Goal: Navigation & Orientation: Find specific page/section

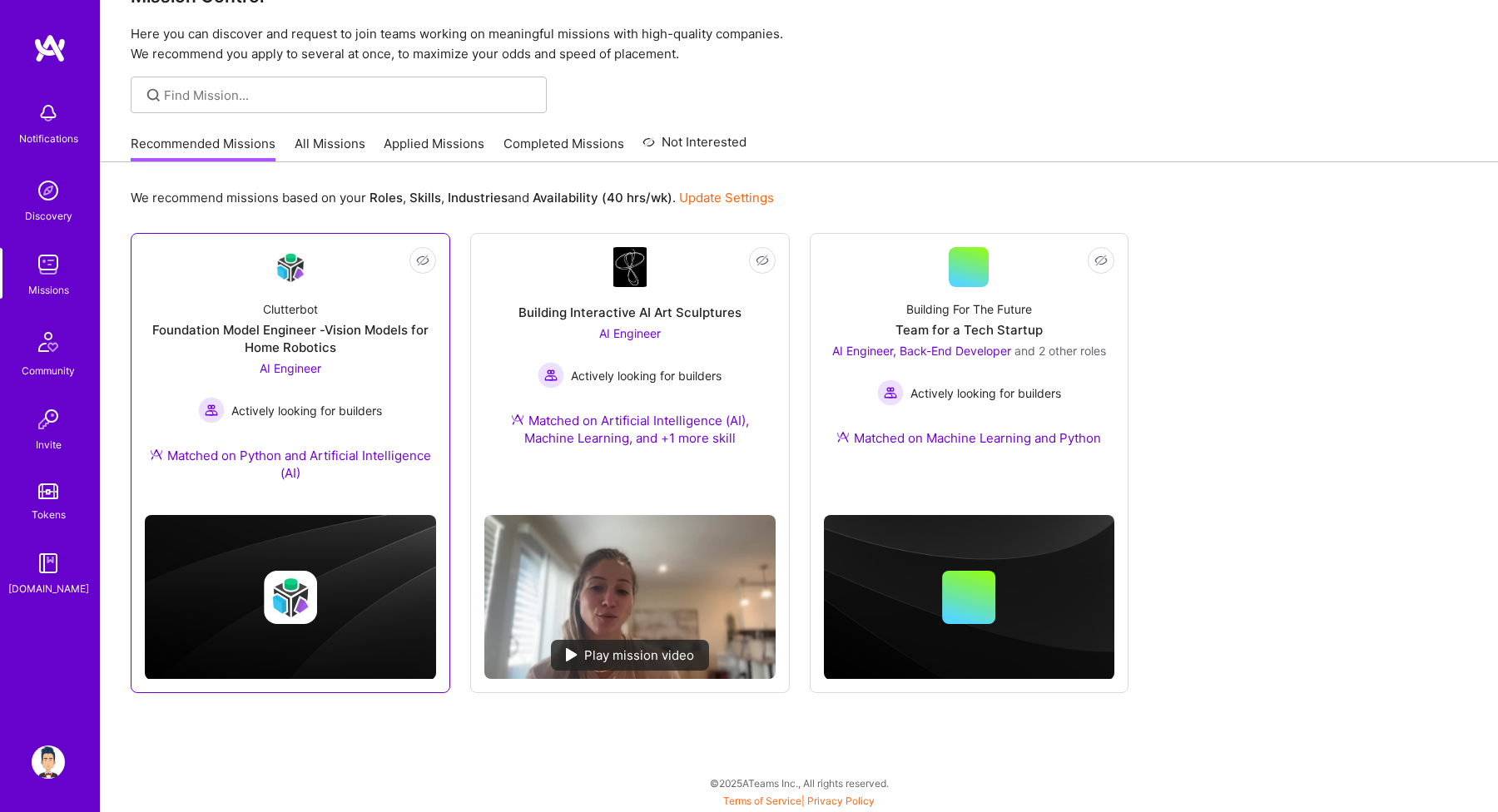
scroll to position [48, 0]
click at [290, 143] on div "Recommended Missions All Missions Applied Missions Completed Missions Not Inter…" at bounding box center [438, 143] width 615 height 35
click at [303, 143] on link "All Missions" at bounding box center [330, 148] width 71 height 28
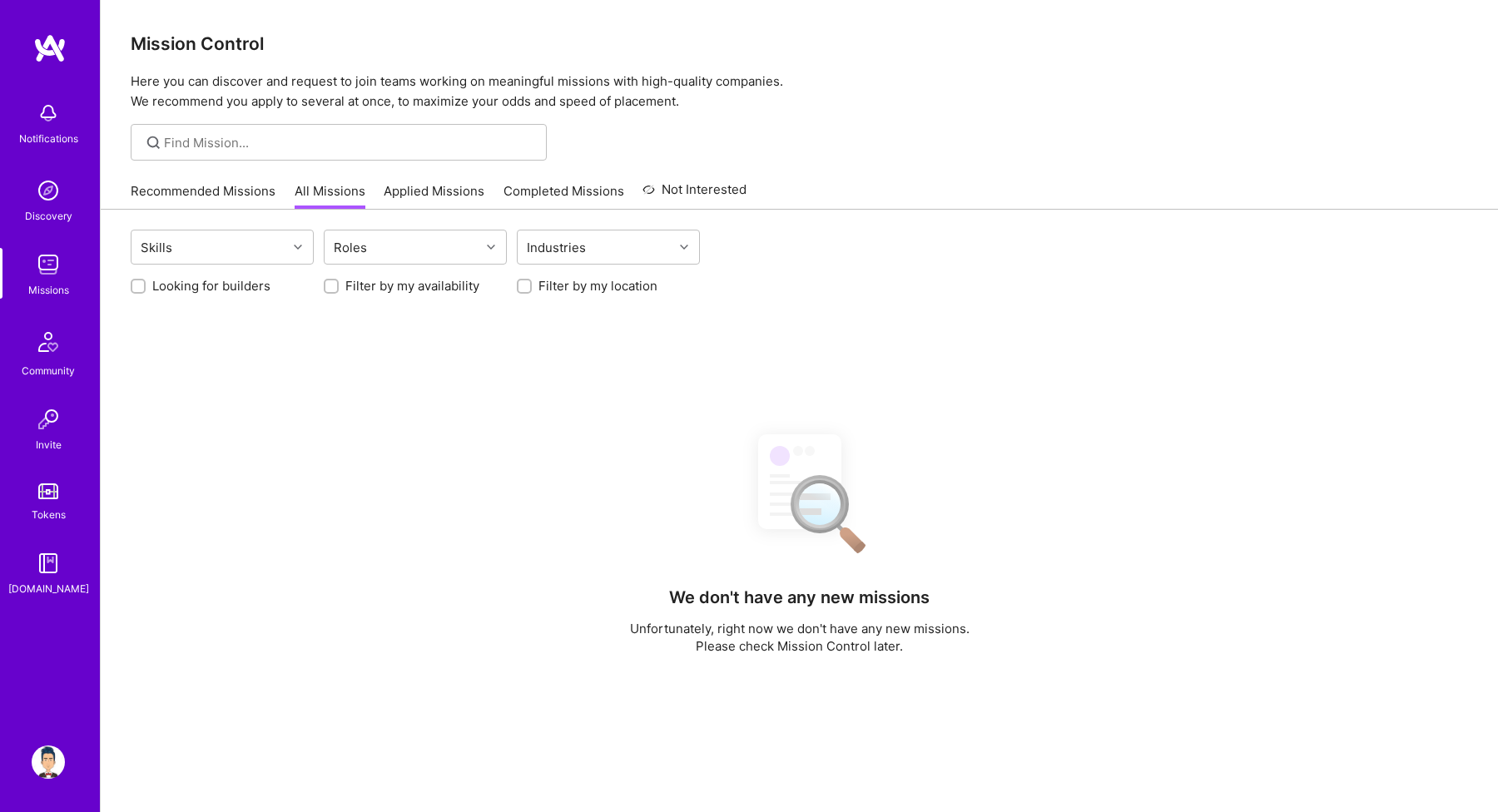
click at [439, 196] on link "Applied Missions" at bounding box center [434, 196] width 101 height 28
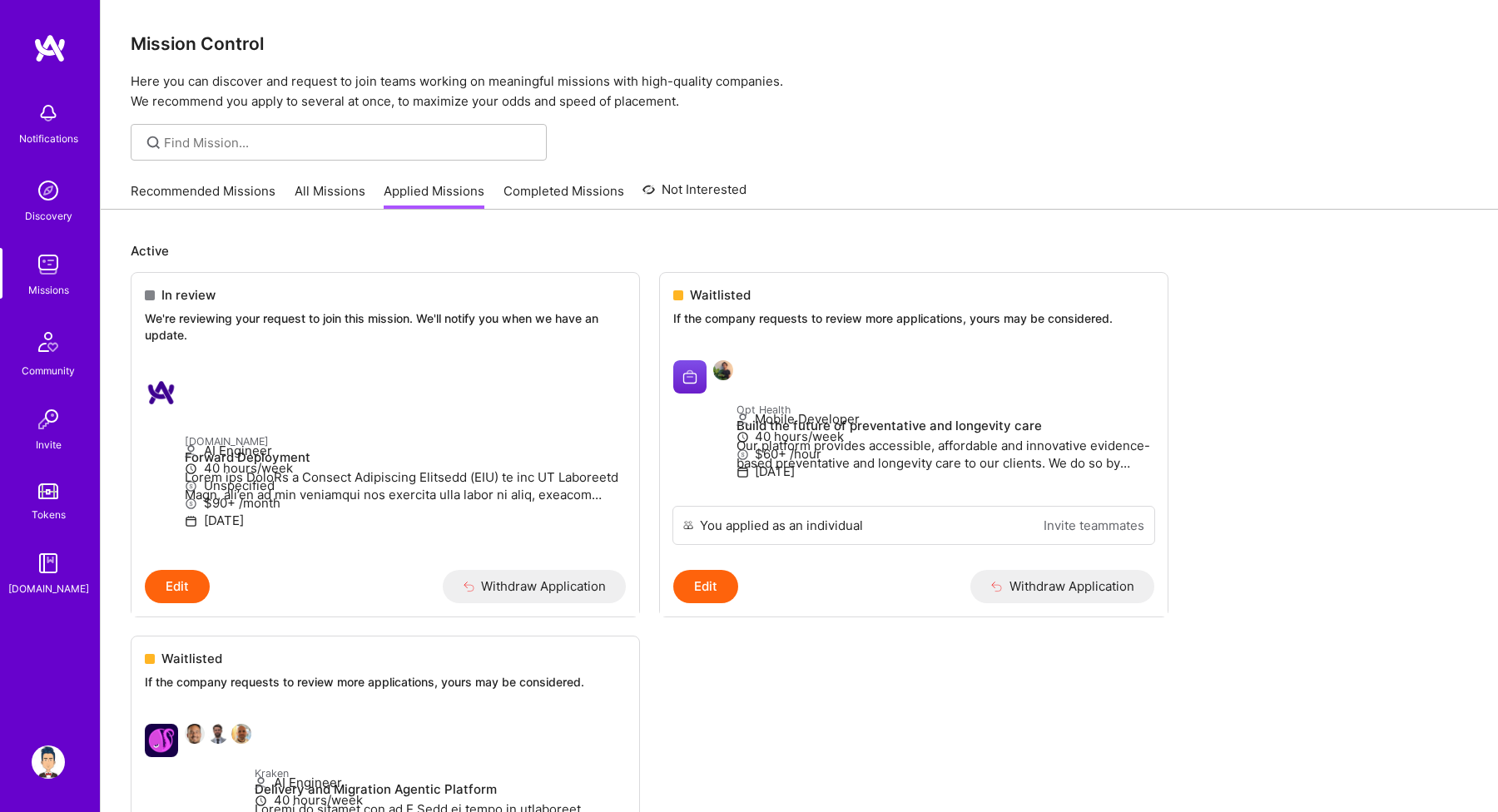
click at [310, 193] on link "All Missions" at bounding box center [330, 196] width 71 height 28
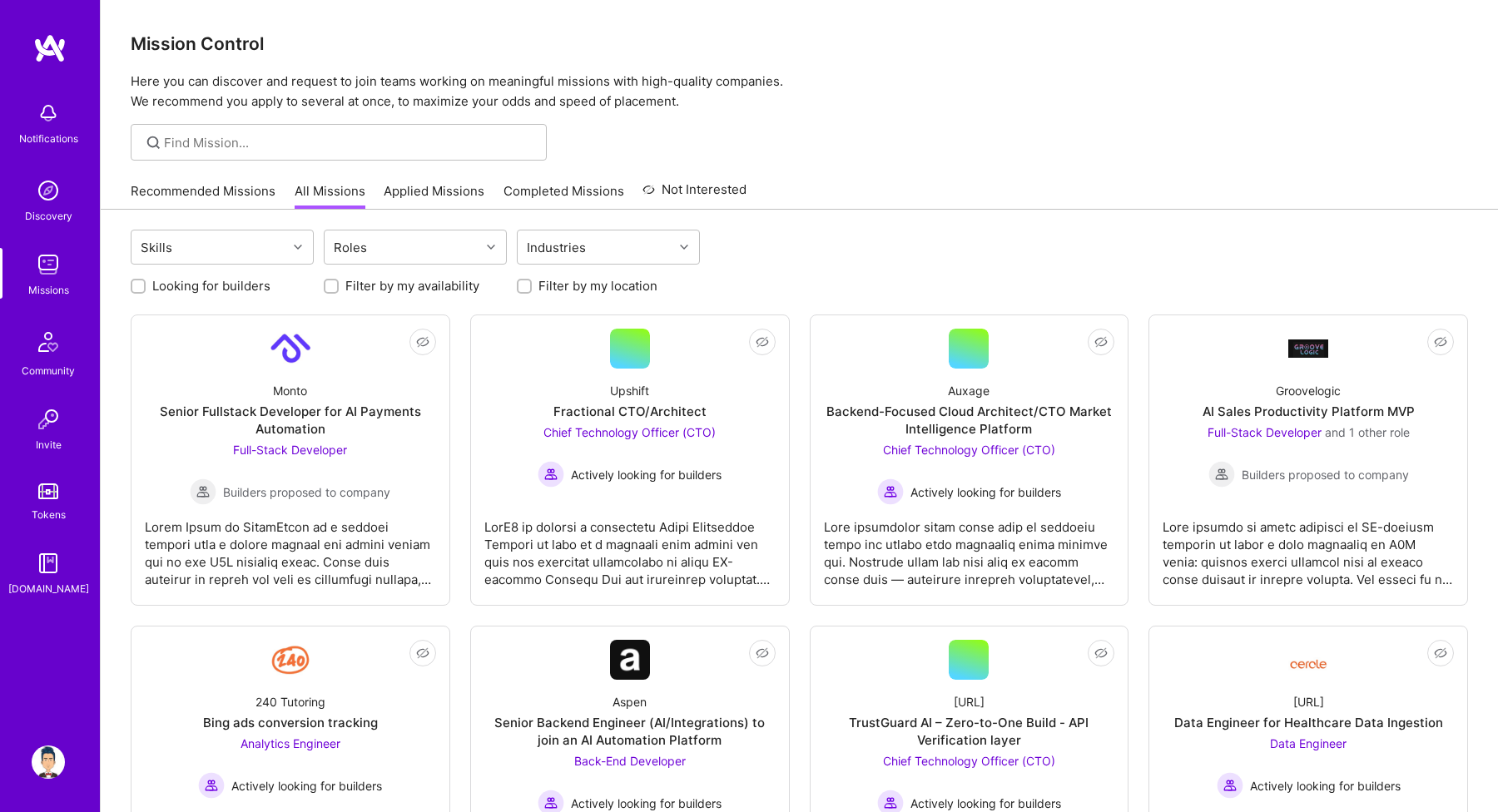
click at [512, 81] on p "Here you can discover and request to join teams working on meaningful missions …" at bounding box center [799, 92] width 1337 height 40
